Goal: Task Accomplishment & Management: Use online tool/utility

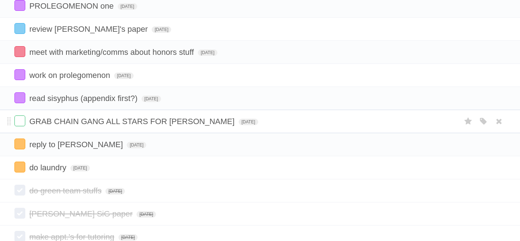
scroll to position [204, 0]
click at [23, 126] on label at bounding box center [19, 121] width 11 height 11
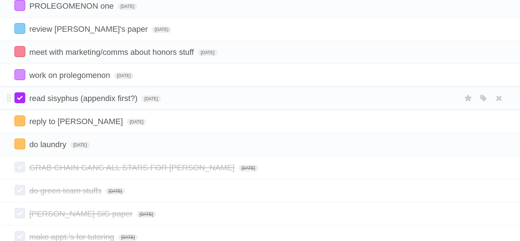
click at [20, 103] on label at bounding box center [19, 97] width 11 height 11
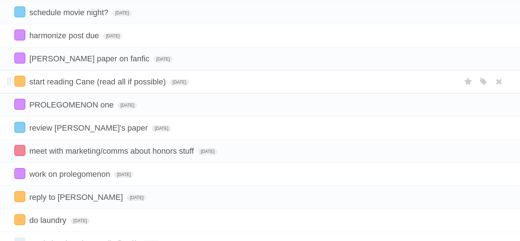
scroll to position [107, 0]
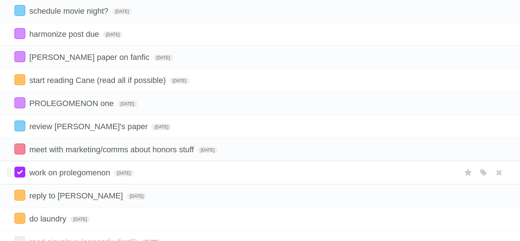
click at [17, 175] on label at bounding box center [19, 172] width 11 height 11
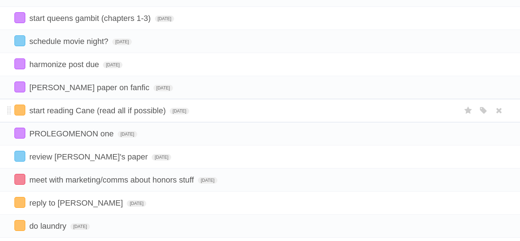
scroll to position [0, 0]
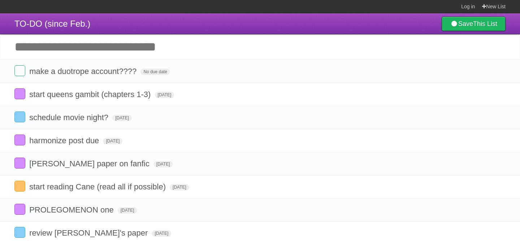
click at [169, 48] on input "Add another task" at bounding box center [260, 46] width 520 height 25
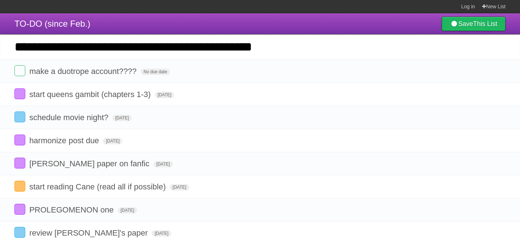
type input "**********"
click input "*********" at bounding box center [0, 0] width 0 height 0
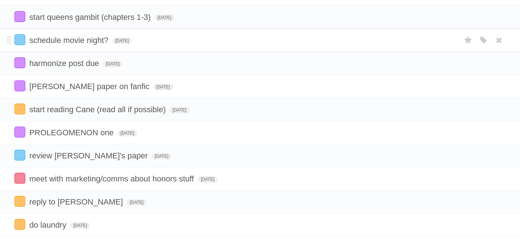
scroll to position [101, 0]
click at [137, 136] on span "[DATE]" at bounding box center [128, 133] width 20 height 7
click at [7, 135] on span at bounding box center [9, 132] width 4 height 9
click at [125, 136] on span "[DATE]" at bounding box center [128, 133] width 20 height 7
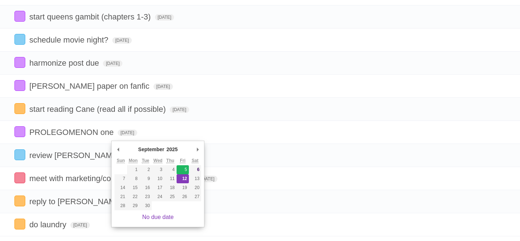
type span "[DATE]"
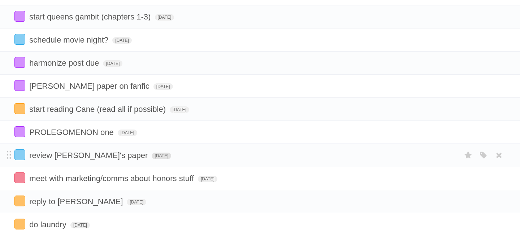
click at [152, 159] on span "[DATE]" at bounding box center [162, 156] width 20 height 7
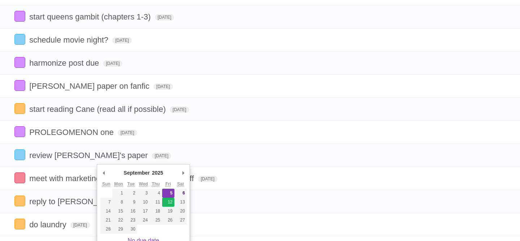
type span "[DATE]"
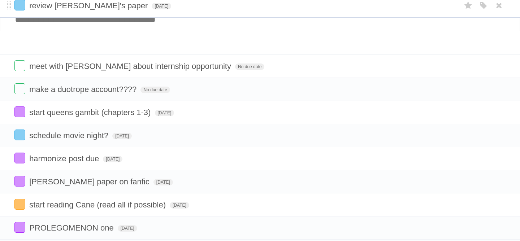
scroll to position [0, 0]
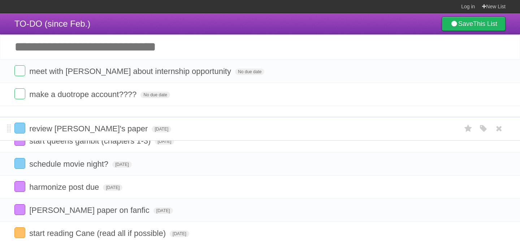
drag, startPoint x: 9, startPoint y: 161, endPoint x: 13, endPoint y: 130, distance: 31.4
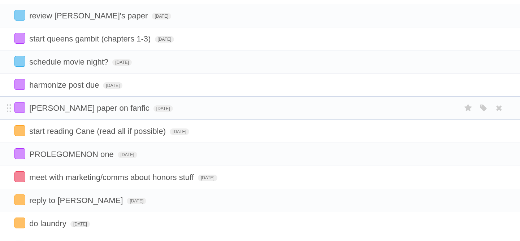
scroll to position [104, 0]
